Goal: Transaction & Acquisition: Purchase product/service

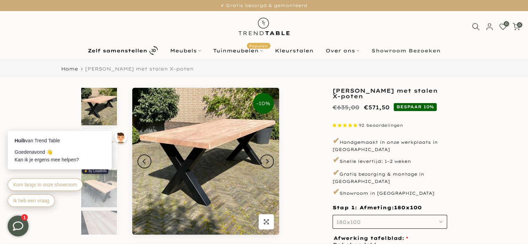
click at [441, 221] on use "button" at bounding box center [440, 221] width 3 height 1
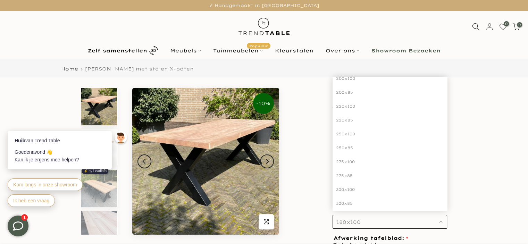
scroll to position [113, 0]
click at [347, 164] on div "300x100" at bounding box center [390, 171] width 115 height 14
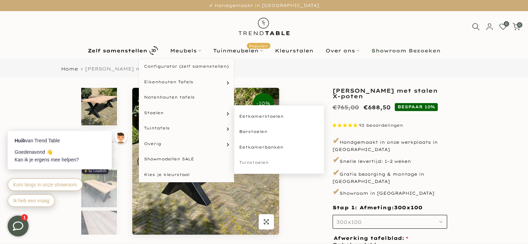
click at [257, 161] on link "Tuinstoelen" at bounding box center [279, 163] width 90 height 16
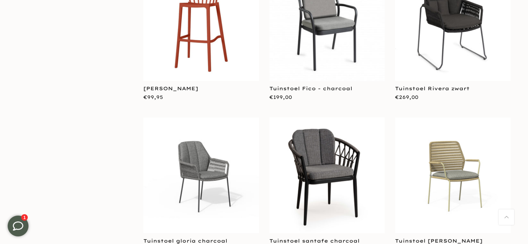
scroll to position [1166, 0]
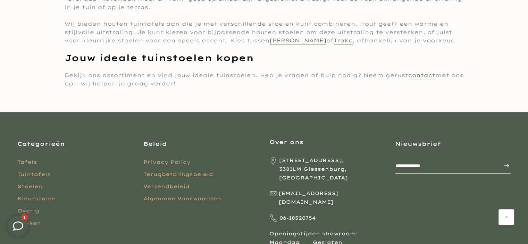
scroll to position [2962, 0]
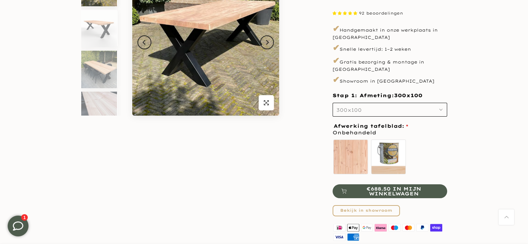
scroll to position [107, 0]
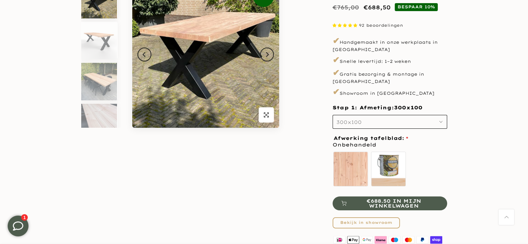
click at [360, 217] on link "Bekijk in showroom" at bounding box center [366, 222] width 67 height 11
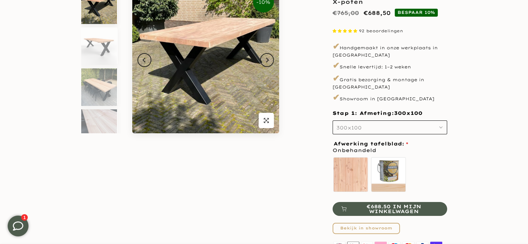
scroll to position [107, 0]
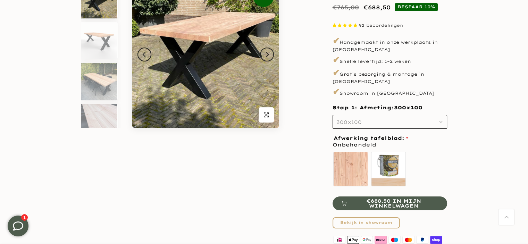
drag, startPoint x: 530, startPoint y: 30, endPoint x: 500, endPoint y: 26, distance: 30.8
drag, startPoint x: 530, startPoint y: 28, endPoint x: 501, endPoint y: 173, distance: 147.0
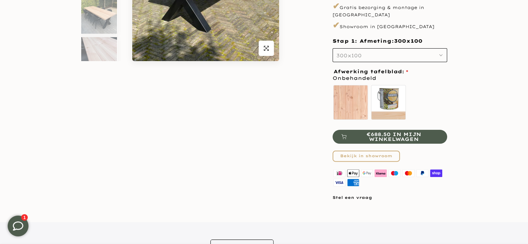
scroll to position [206, 0]
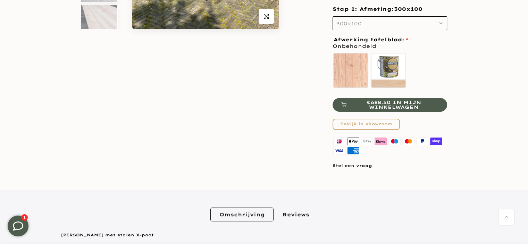
click at [404, 100] on span "€688.50 in mijn winkelwagen" at bounding box center [393, 105] width 89 height 10
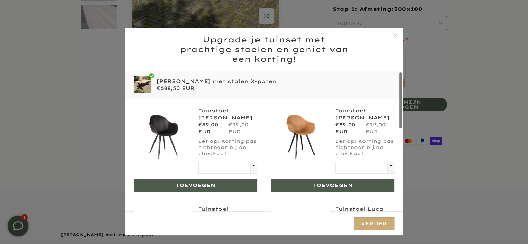
scroll to position [0, 0]
